Goal: Browse casually

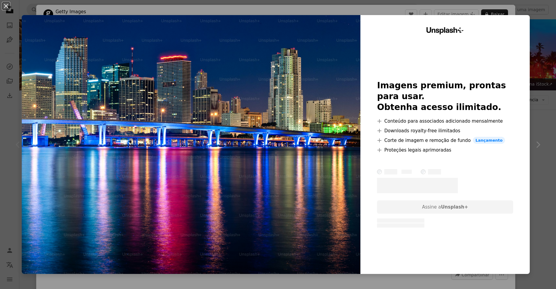
scroll to position [91, 0]
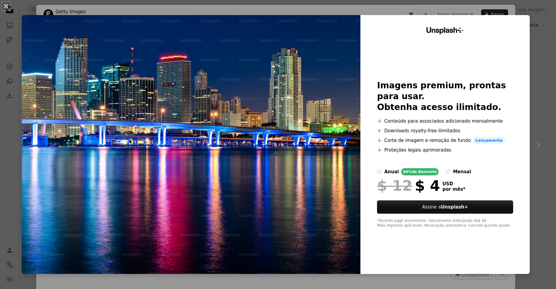
click at [0, 106] on div "An X shape Unsplash+ Imagens premium, prontas para usar. Obtenha acesso ilimita…" at bounding box center [278, 144] width 556 height 289
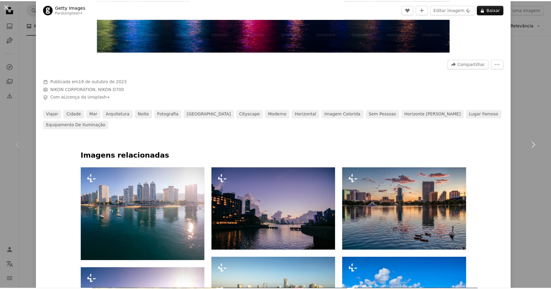
scroll to position [241, 0]
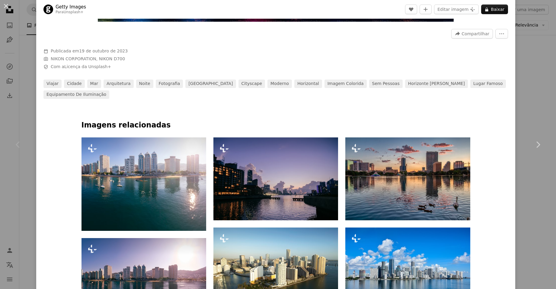
click at [0, 134] on div "Chevron left" at bounding box center [18, 145] width 36 height 58
click at [19, 142] on icon at bounding box center [18, 145] width 4 height 6
click at [18, 111] on div "An X shape Chevron left Chevron right Getty Images Para Unsplash+ A heart A plu…" at bounding box center [278, 144] width 556 height 289
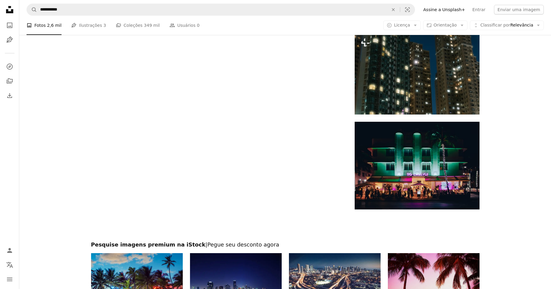
scroll to position [1086, 0]
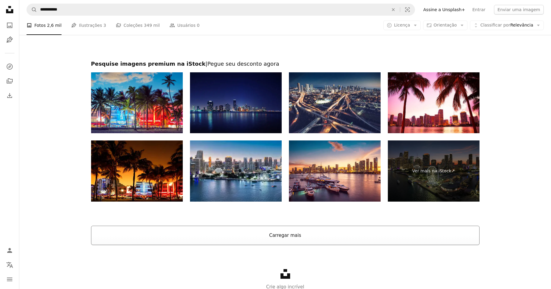
click at [299, 240] on button "Carregar mais" at bounding box center [285, 235] width 389 height 19
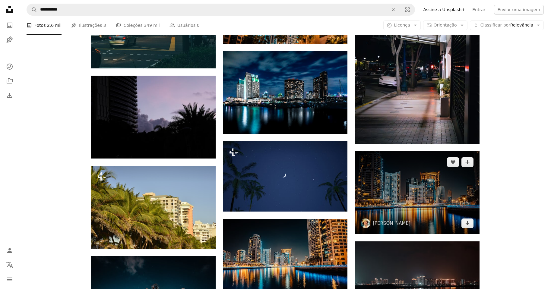
scroll to position [7724, 0]
